Goal: Register for event/course

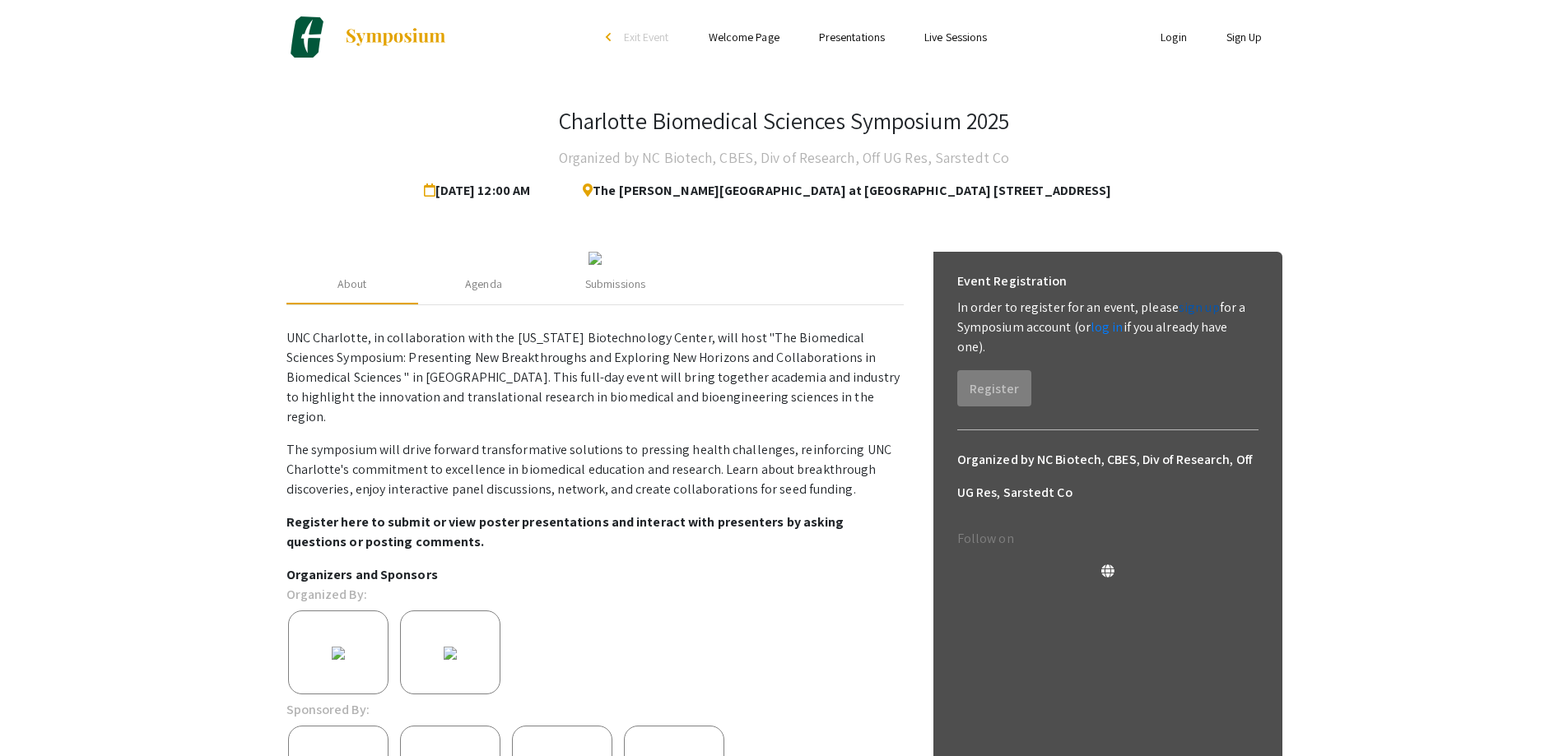
click at [1199, 310] on link "sign up" at bounding box center [1198, 308] width 41 height 17
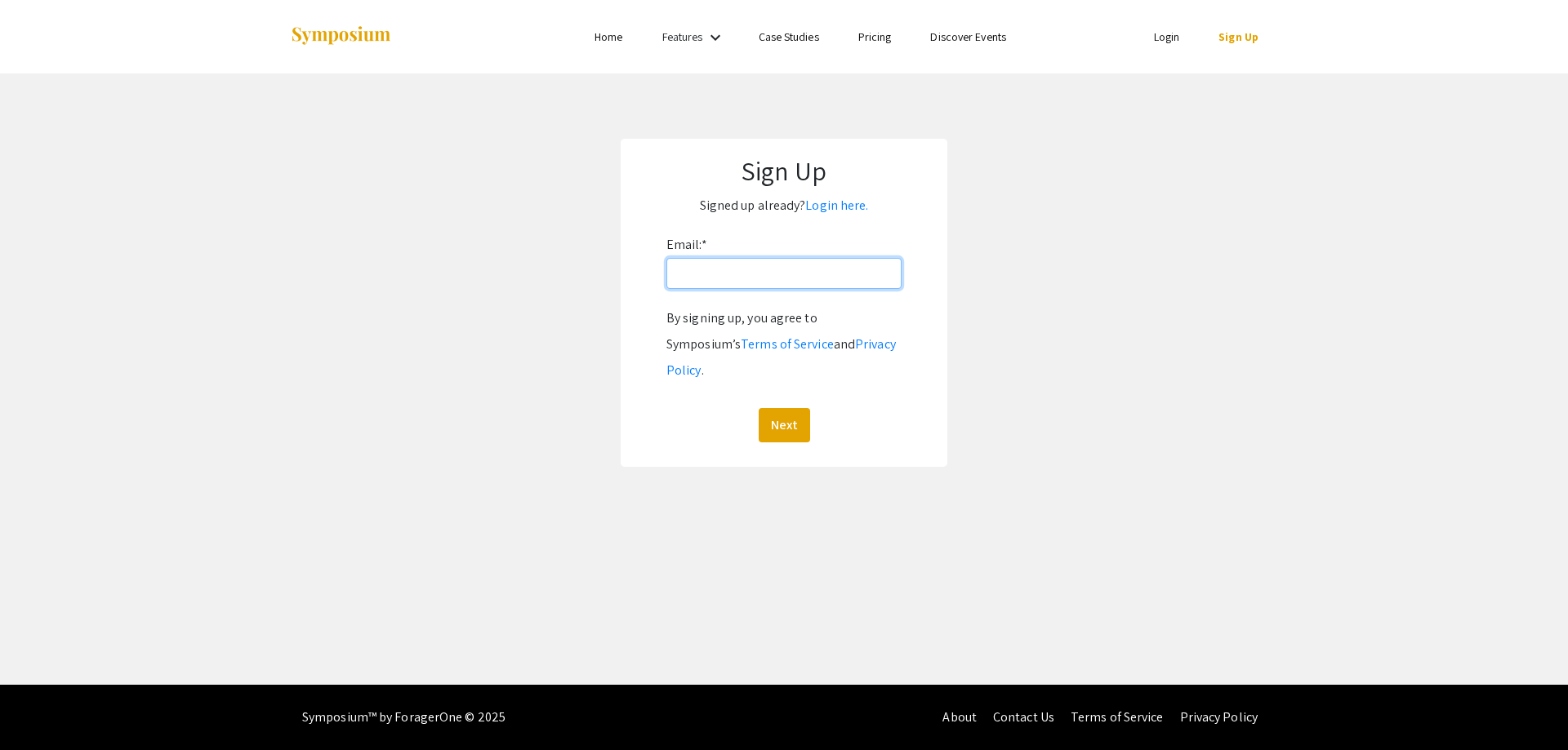
click at [846, 273] on input "Email: *" at bounding box center [784, 273] width 235 height 31
type input "ukaruppa@charlotte.edu"
click at [784, 408] on button "Next" at bounding box center [784, 426] width 51 height 35
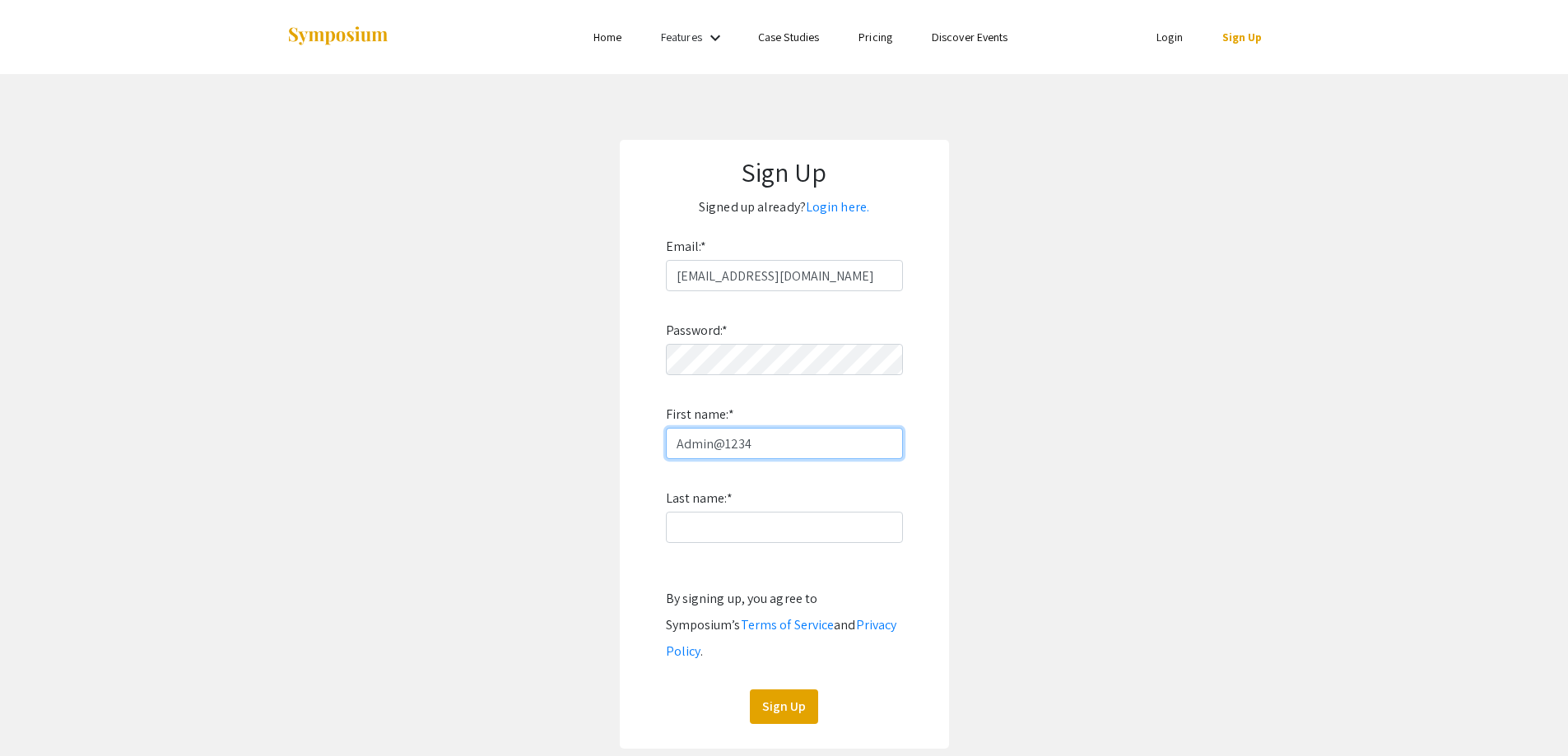
type input "Admin@1234"
type input "Karuppanan"
click at [764, 690] on button "Sign Up" at bounding box center [784, 707] width 68 height 35
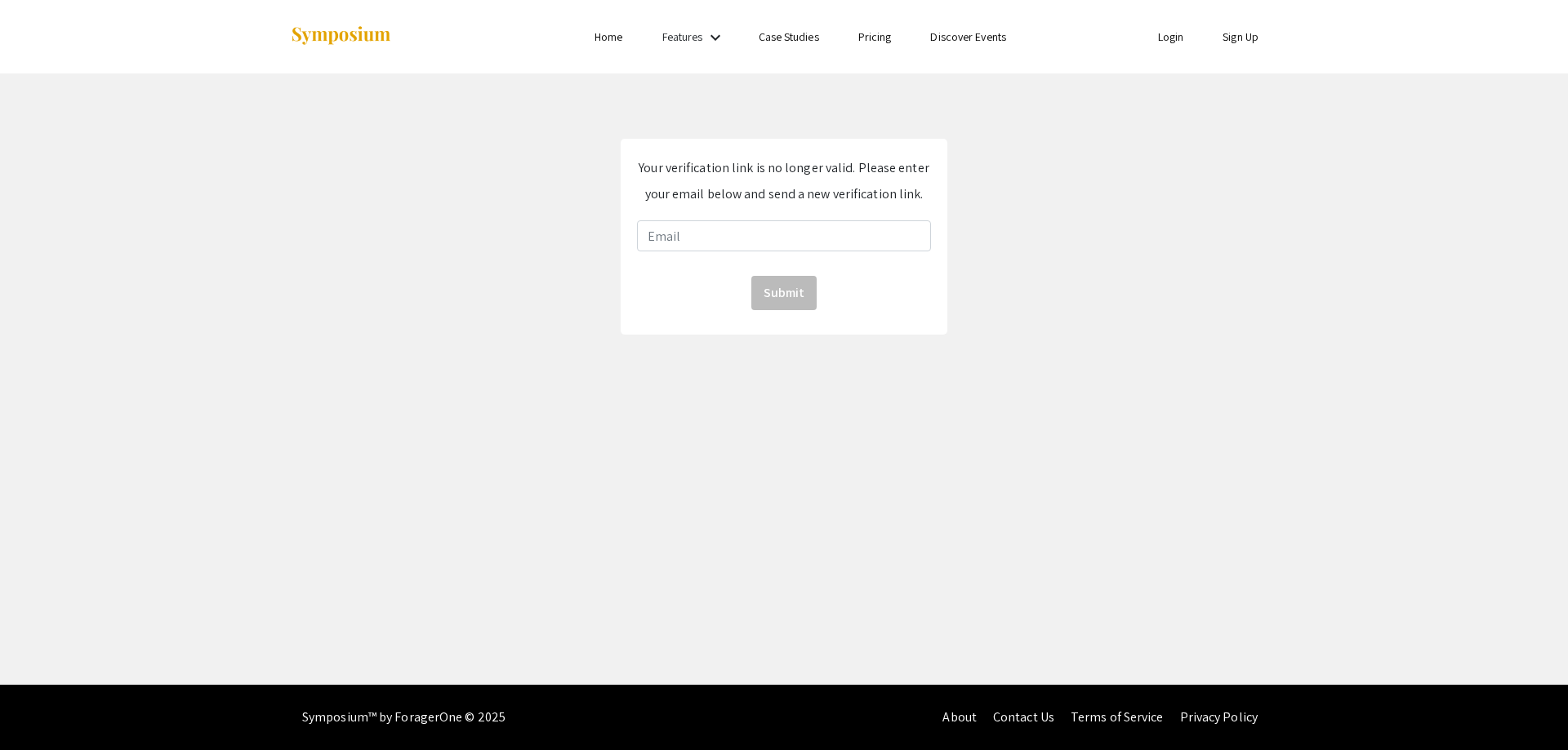
click at [793, 255] on div "Your verification link is no longer valid. Please enter your email below and se…" at bounding box center [784, 237] width 327 height 196
click at [793, 236] on input "email" at bounding box center [783, 236] width 294 height 31
type input "ukaruppa@charlotte.edu"
click at [787, 288] on button "Submit" at bounding box center [784, 294] width 65 height 35
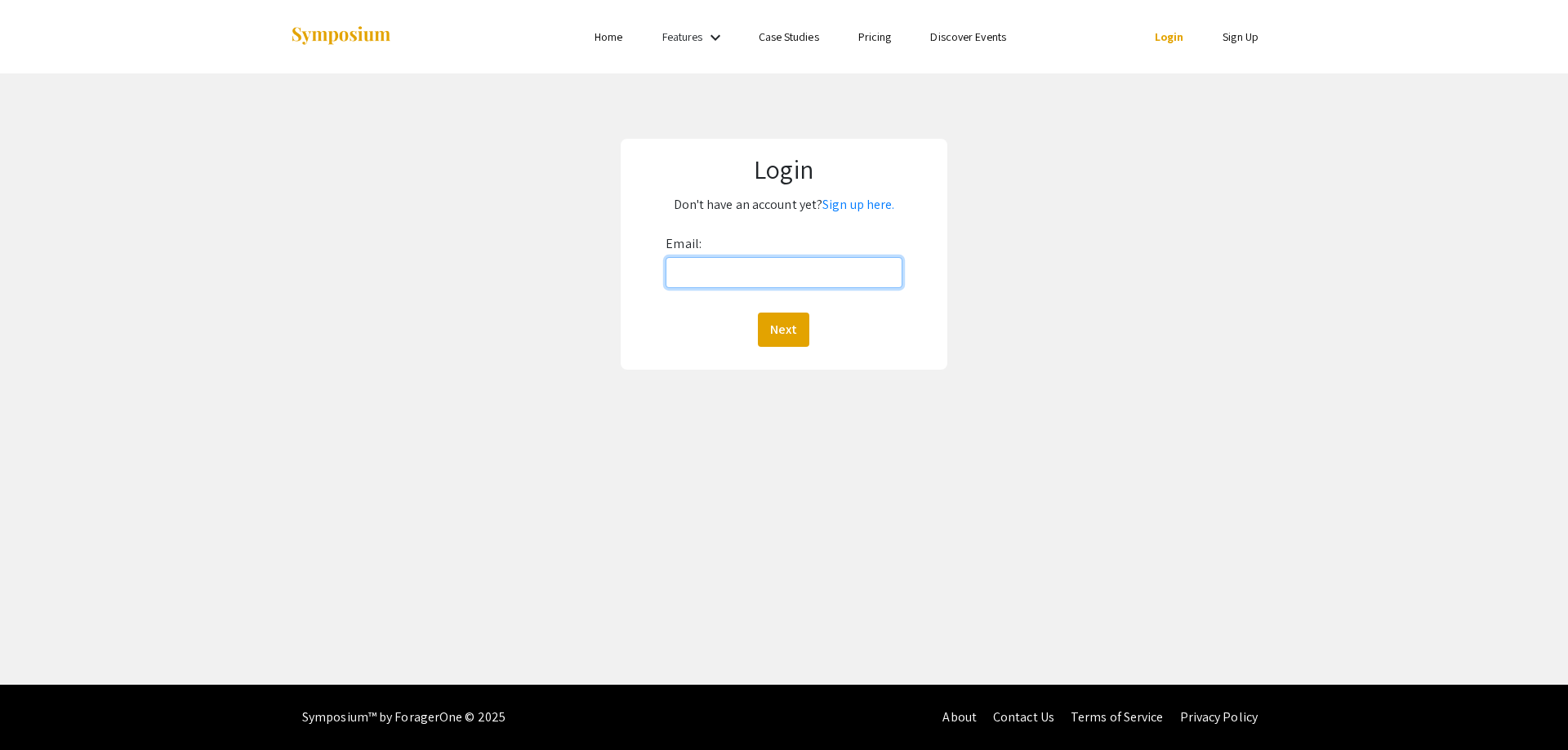
click at [821, 287] on input "Email:" at bounding box center [783, 272] width 236 height 31
type input "[EMAIL_ADDRESS][DOMAIN_NAME]"
click at [780, 336] on button "Next" at bounding box center [783, 330] width 51 height 35
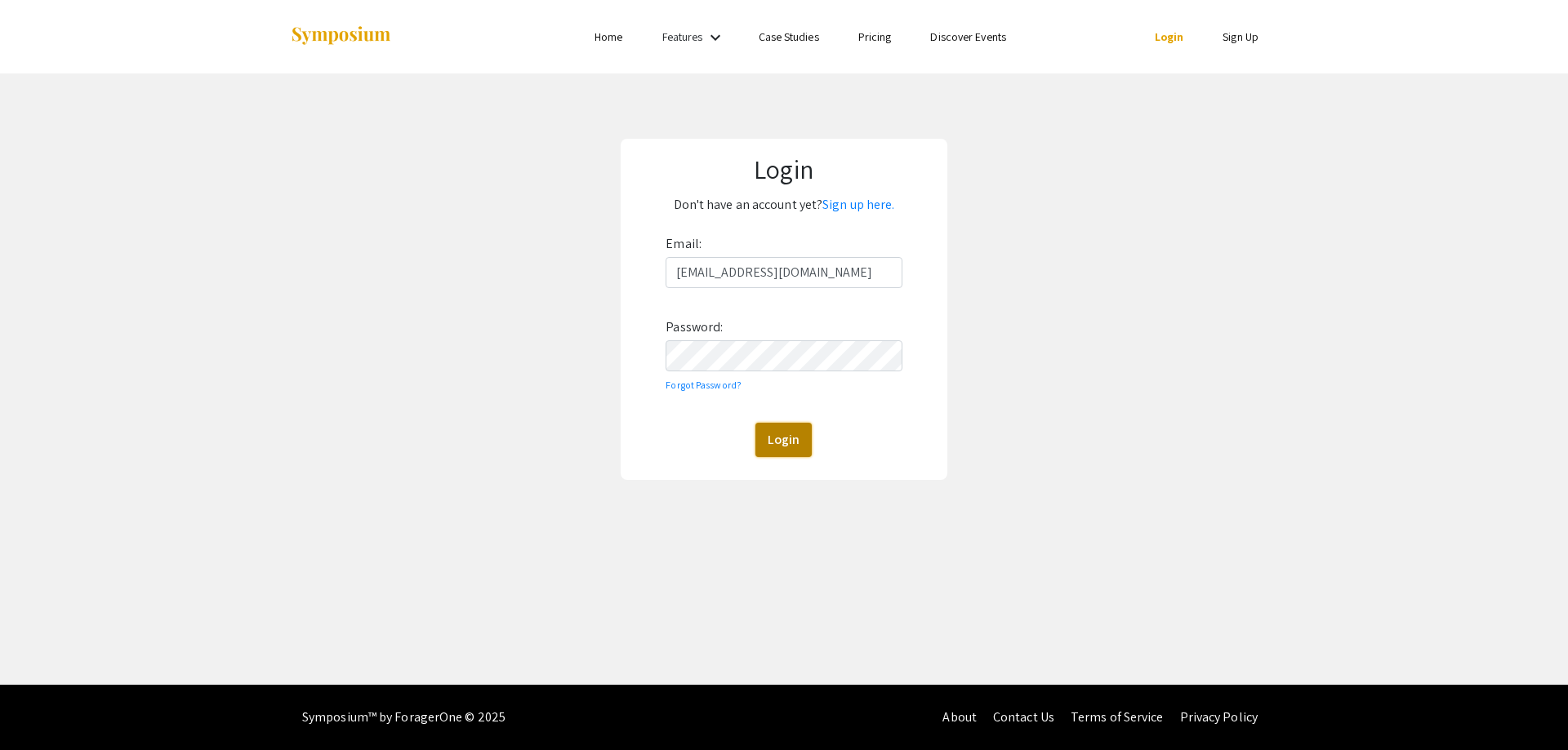
click at [789, 454] on button "Login" at bounding box center [783, 440] width 57 height 35
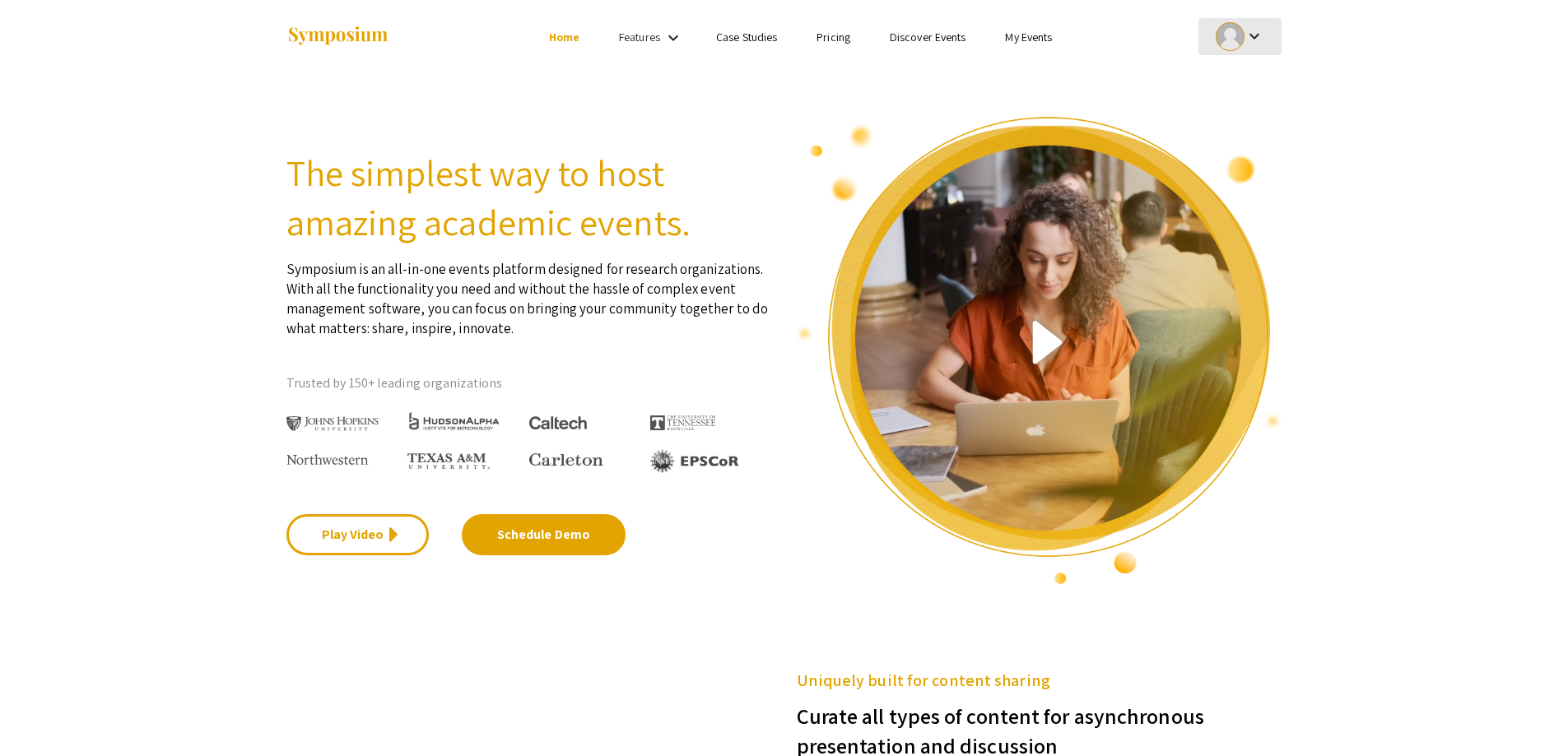
click at [1233, 35] on div at bounding box center [1230, 37] width 29 height 29
click at [1234, 80] on button "My Account" at bounding box center [1249, 82] width 101 height 40
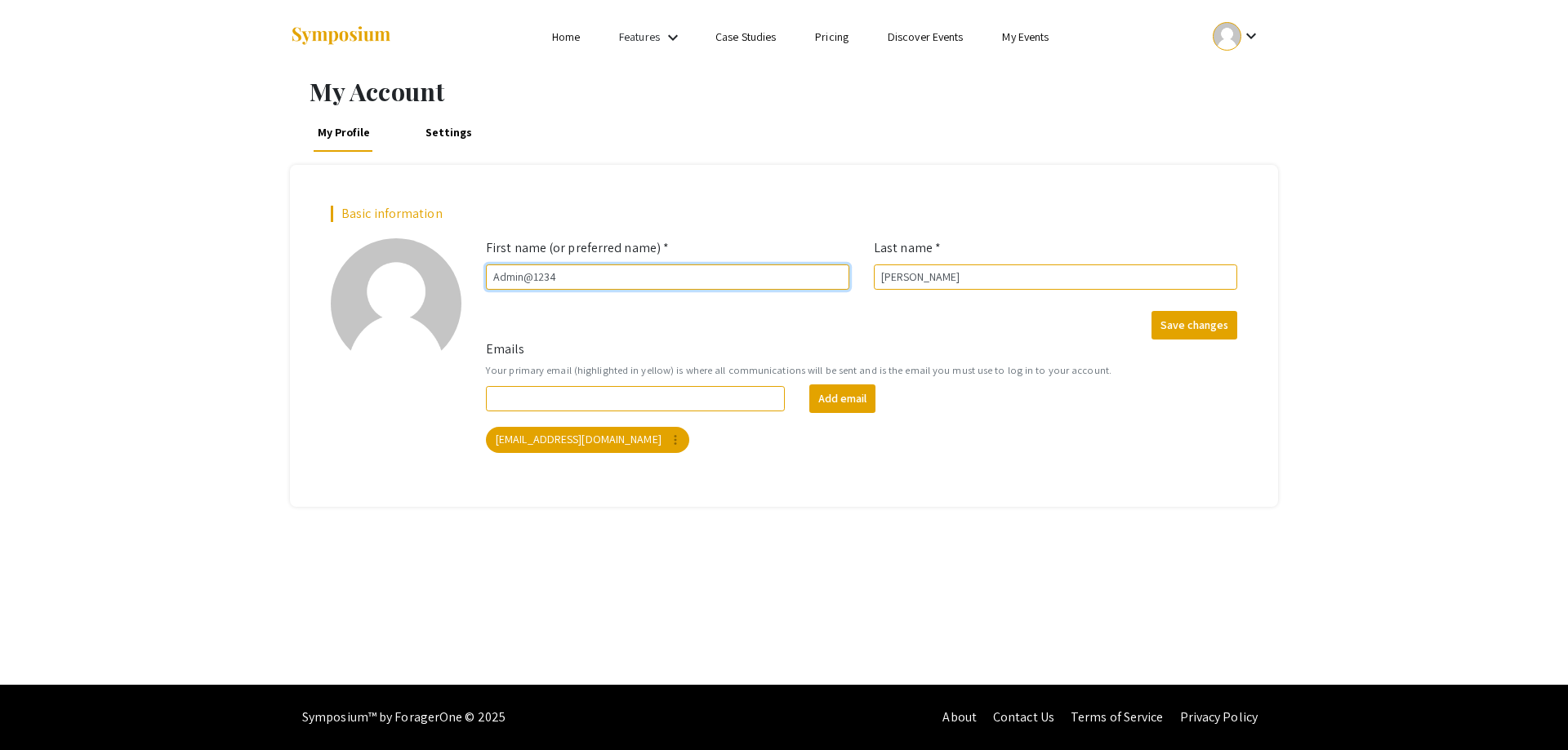
drag, startPoint x: 657, startPoint y: 281, endPoint x: 288, endPoint y: 267, distance: 369.3
click at [288, 267] on div "My Account My Profile Settings Basic information add_a_photo Click to update pr…" at bounding box center [784, 292] width 1013 height 430
type input "Udayakumar"
type input "u"
click at [1190, 323] on button "Save changes" at bounding box center [1194, 325] width 86 height 29
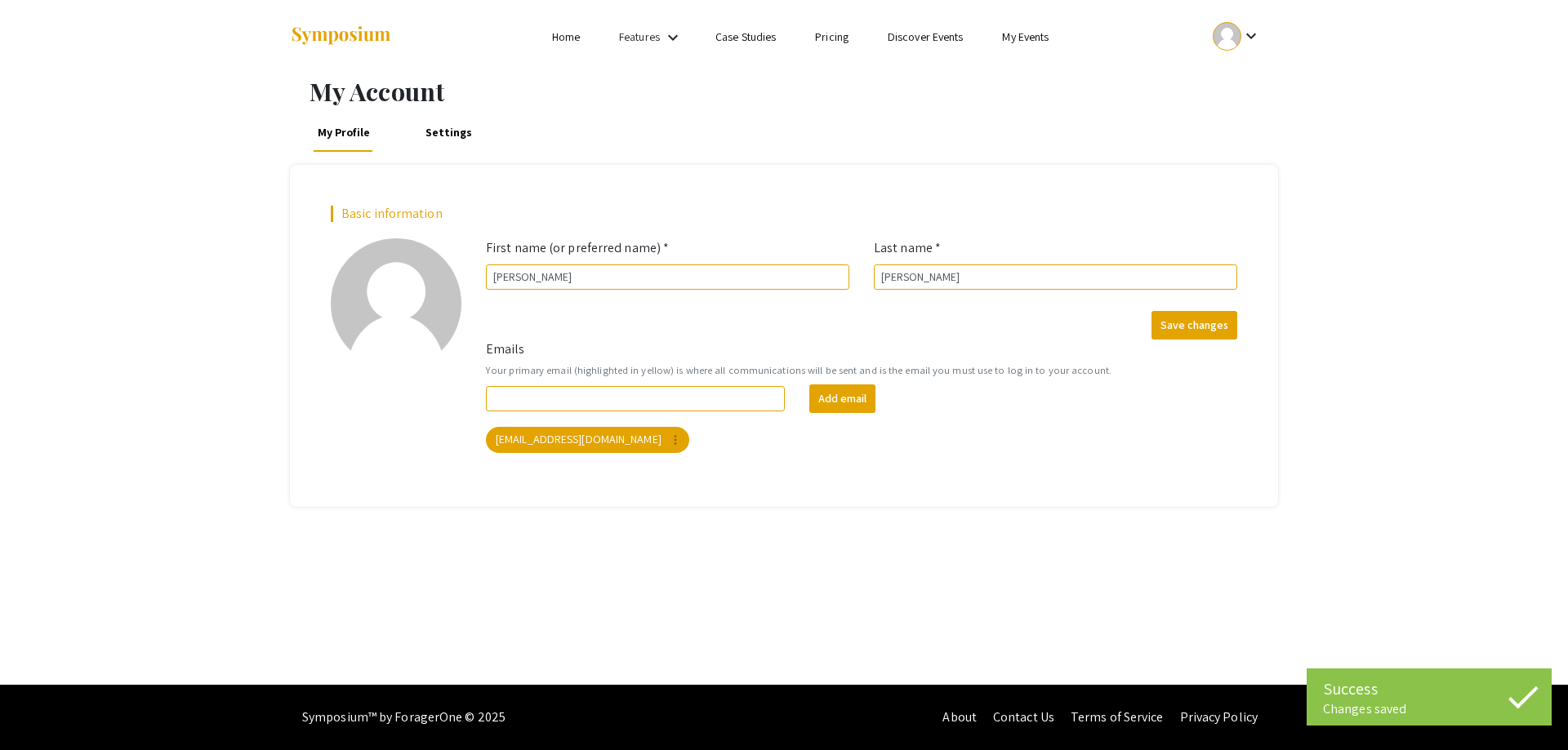
click at [1222, 26] on div at bounding box center [1227, 37] width 29 height 29
click at [1230, 69] on button "My Account" at bounding box center [1246, 81] width 100 height 39
click at [1228, 40] on div at bounding box center [1227, 37] width 29 height 29
click at [1228, 114] on button "My Submissions" at bounding box center [1246, 119] width 100 height 39
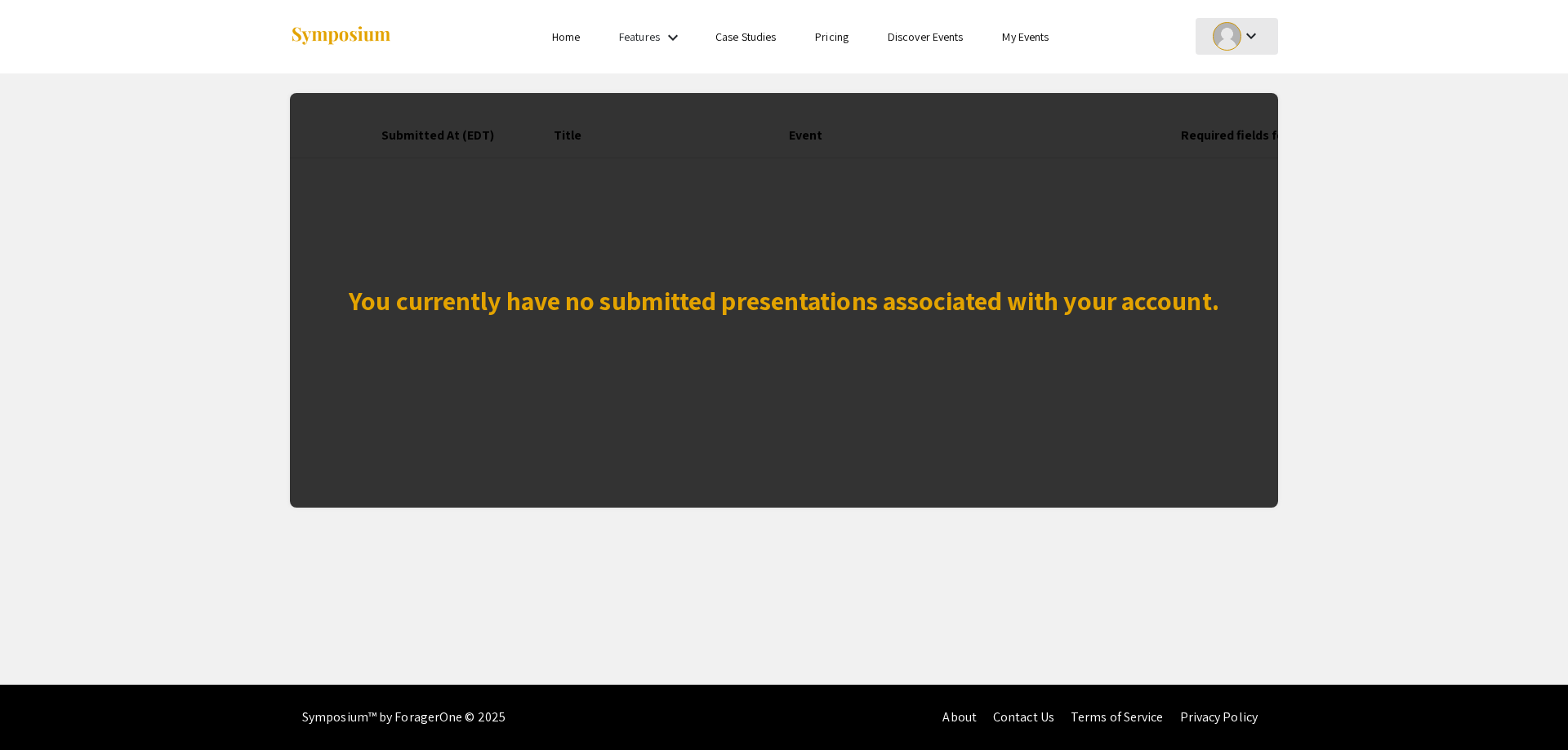
click at [1230, 39] on div at bounding box center [1227, 37] width 29 height 29
click at [1225, 72] on button "My Account" at bounding box center [1246, 81] width 100 height 39
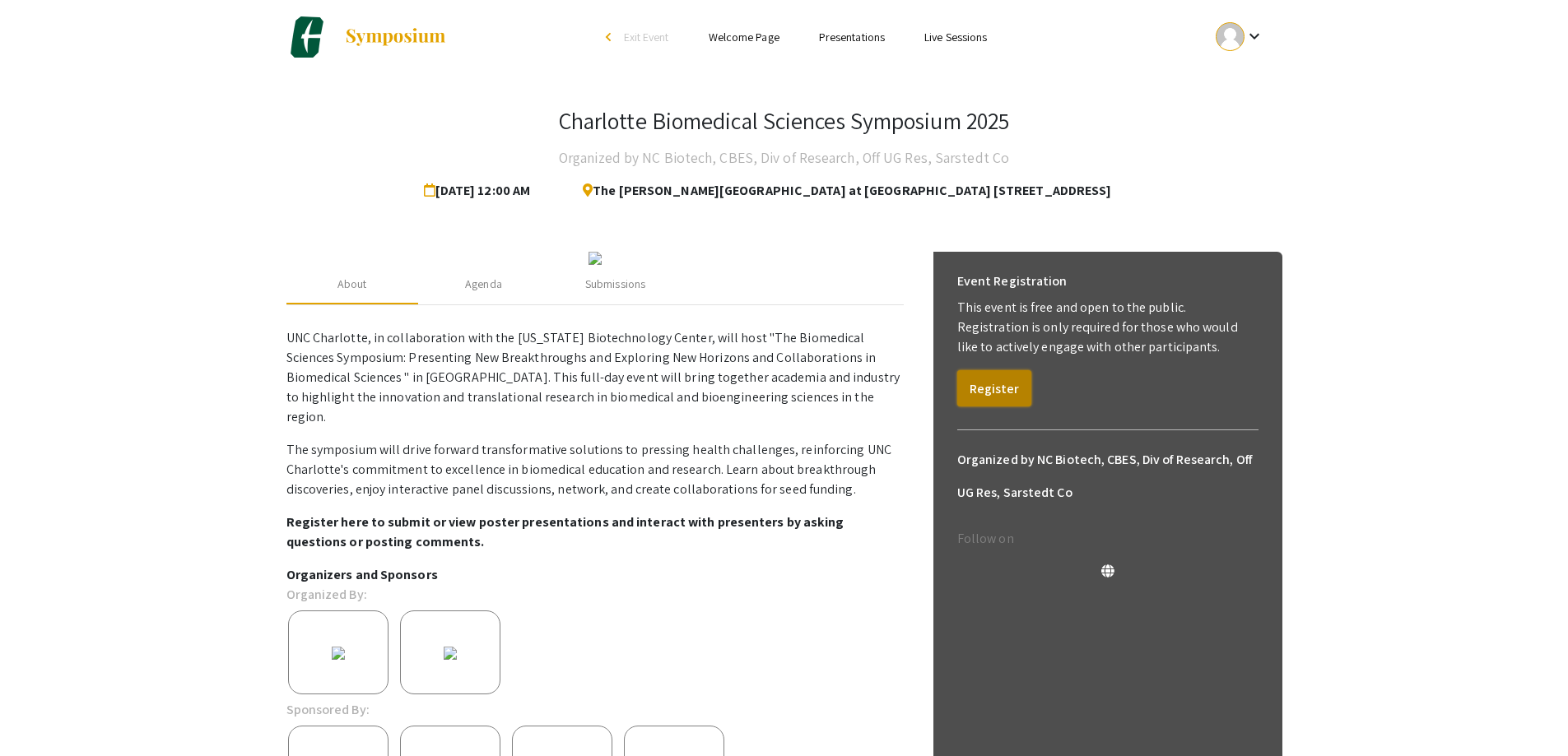
click at [997, 392] on button "Register" at bounding box center [994, 388] width 74 height 36
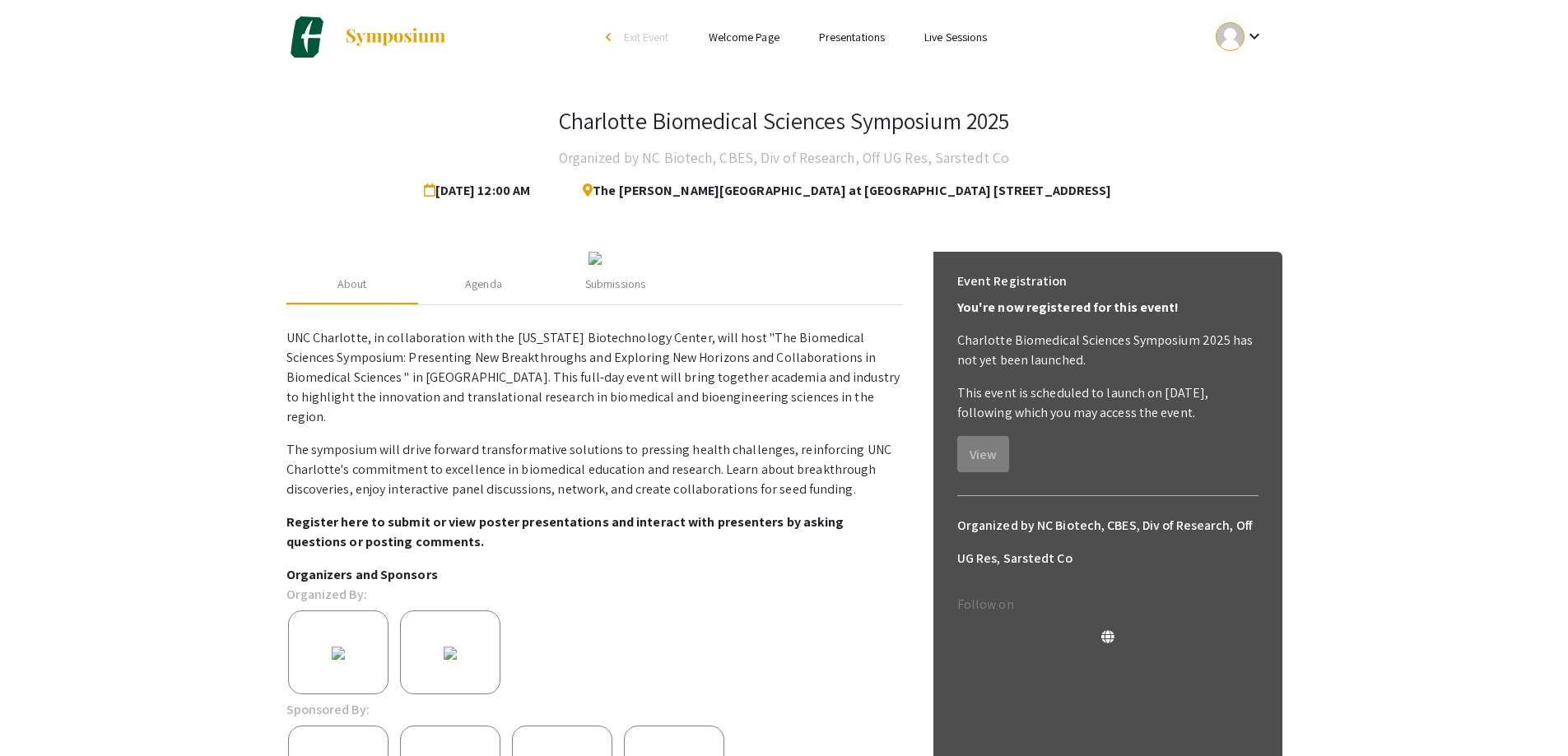
click at [1255, 41] on mat-icon "keyboard_arrow_down" at bounding box center [1254, 36] width 19 height 19
click at [1241, 125] on button "My Submissions" at bounding box center [1249, 120] width 101 height 40
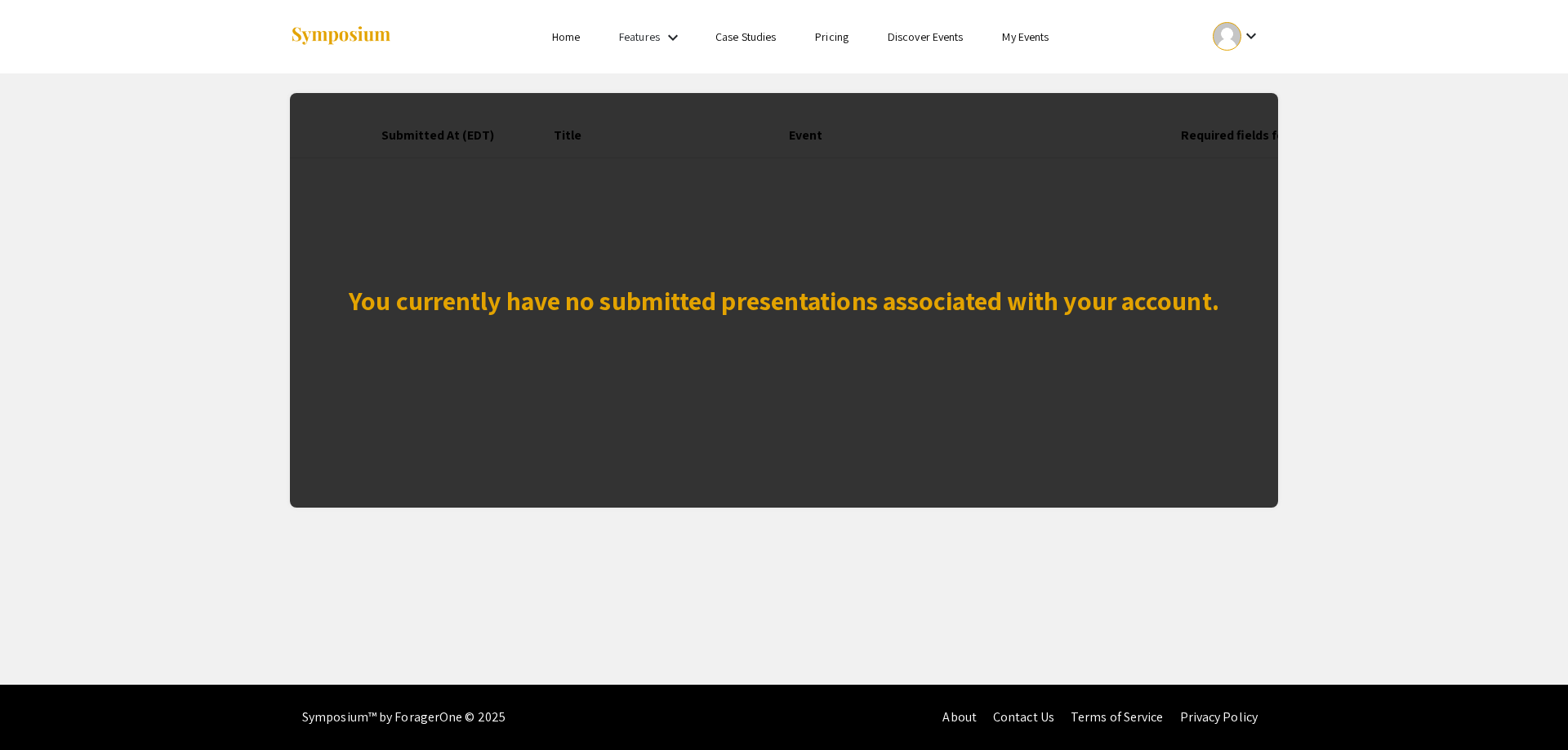
click at [563, 35] on link "Home" at bounding box center [565, 37] width 28 height 14
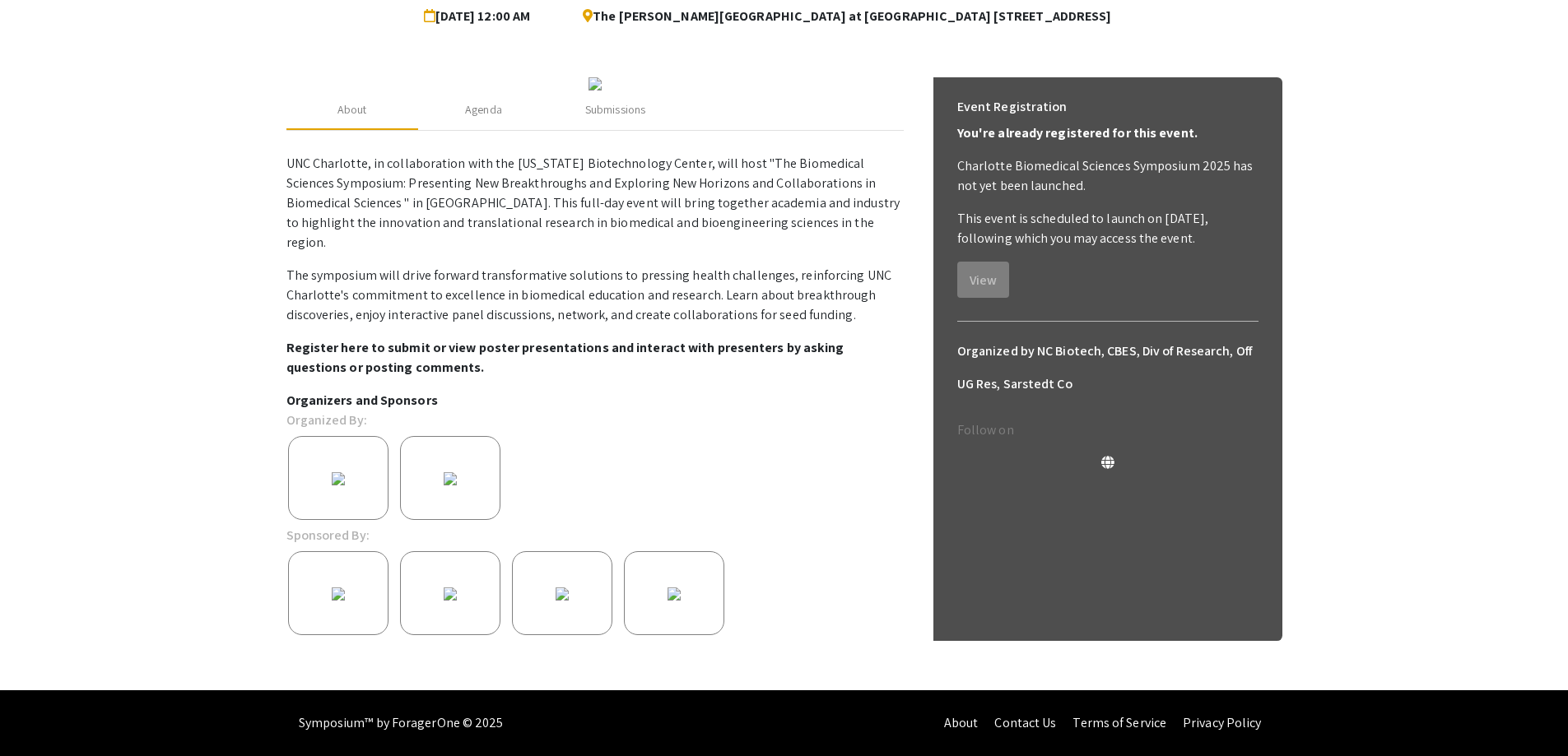
scroll to position [325, 0]
click at [627, 111] on div "Submissions" at bounding box center [615, 110] width 60 height 17
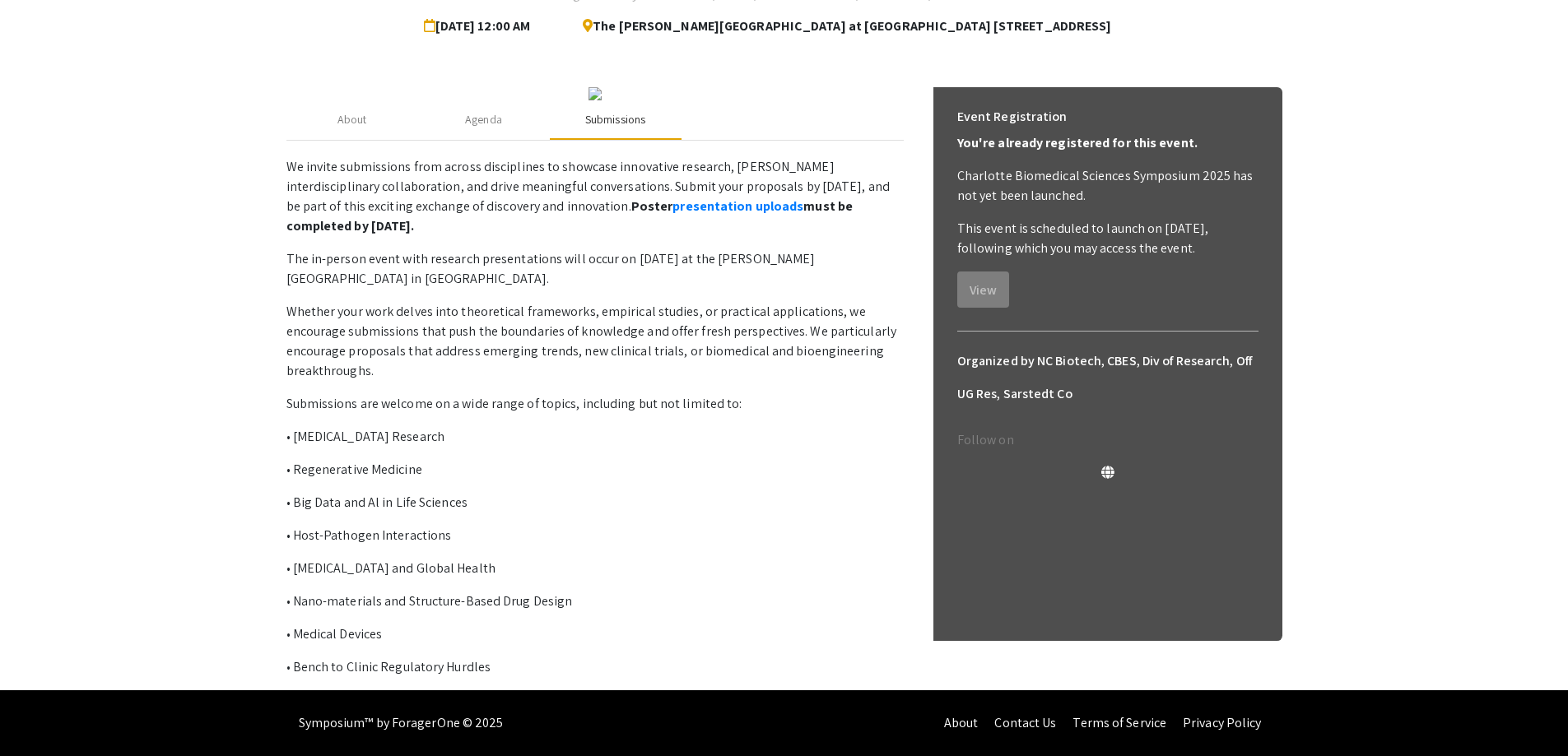
scroll to position [322, 0]
click at [672, 204] on link "presentation uploads" at bounding box center [737, 207] width 131 height 17
